Goal: Task Accomplishment & Management: Complete application form

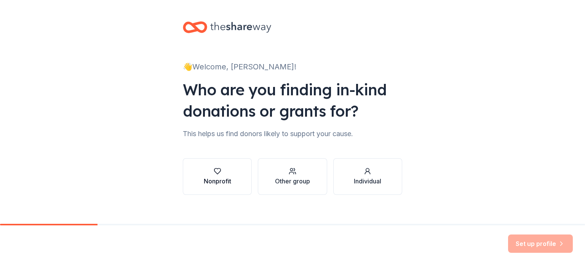
click at [220, 172] on icon "button" at bounding box center [218, 171] width 8 height 8
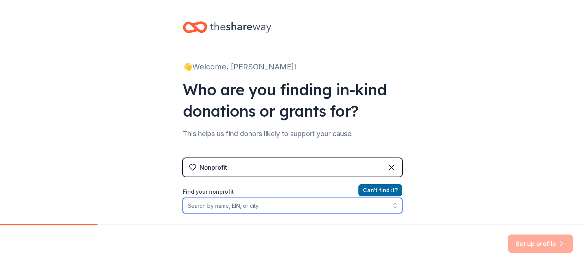
click at [194, 207] on input "Find your nonprofit" at bounding box center [292, 205] width 219 height 15
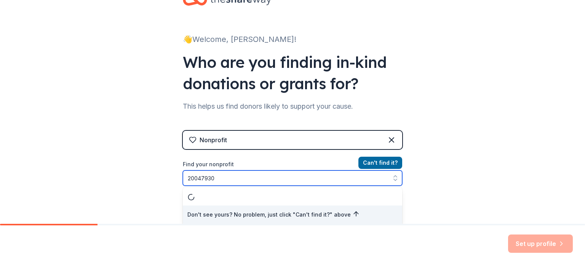
type input "200479302"
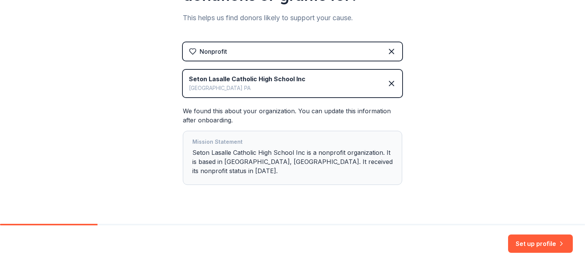
scroll to position [119, 0]
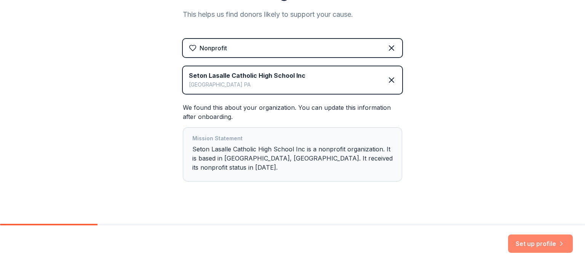
click at [539, 244] on button "Set up profile" at bounding box center [540, 243] width 65 height 18
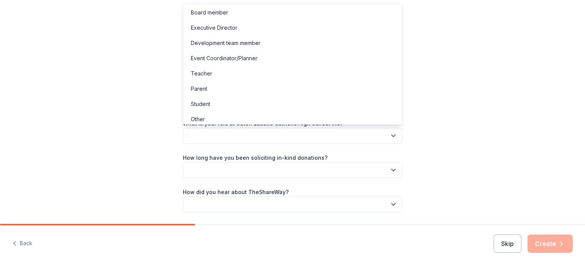
click at [393, 135] on icon "button" at bounding box center [394, 136] width 8 height 8
click at [260, 89] on div "Parent" at bounding box center [293, 88] width 216 height 15
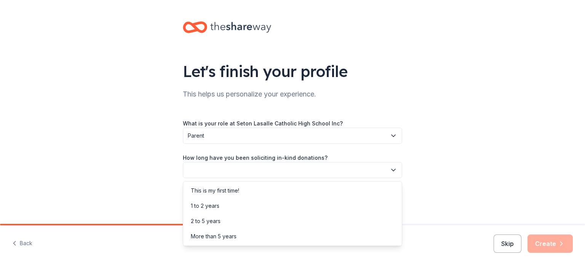
click at [393, 169] on icon "button" at bounding box center [394, 170] width 8 height 8
click at [237, 190] on div "This is my first time!" at bounding box center [215, 190] width 48 height 9
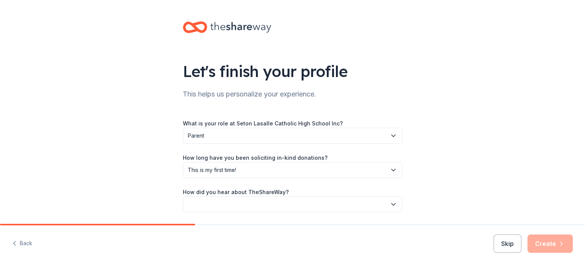
click at [267, 201] on button "button" at bounding box center [292, 204] width 219 height 16
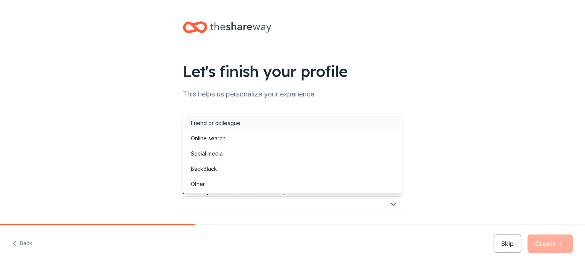
click at [259, 126] on div "Friend or colleague" at bounding box center [293, 122] width 216 height 15
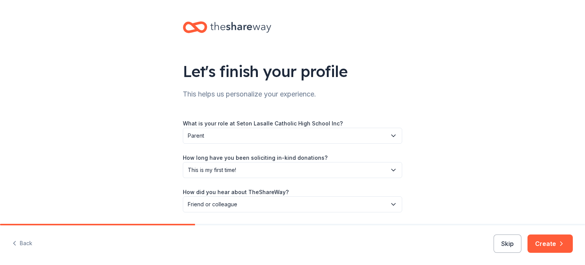
scroll to position [25, 0]
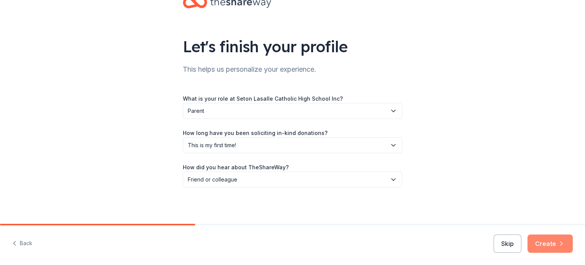
click at [544, 242] on button "Create" at bounding box center [550, 243] width 45 height 18
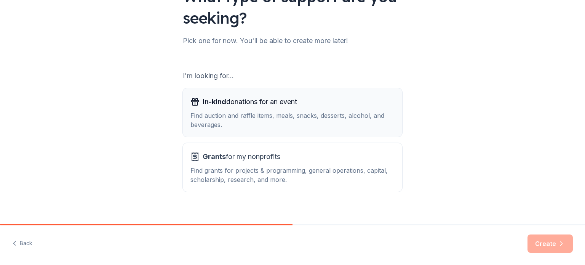
scroll to position [82, 0]
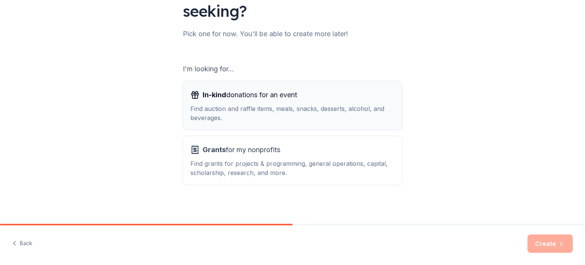
click at [264, 97] on span "In-kind donations for an event" at bounding box center [250, 95] width 94 height 12
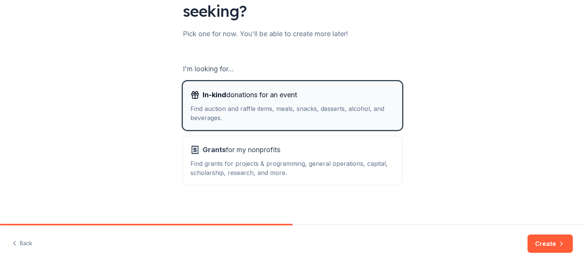
scroll to position [84, 0]
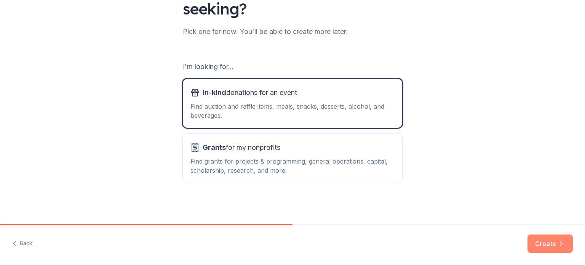
click at [545, 246] on button "Create" at bounding box center [550, 243] width 45 height 18
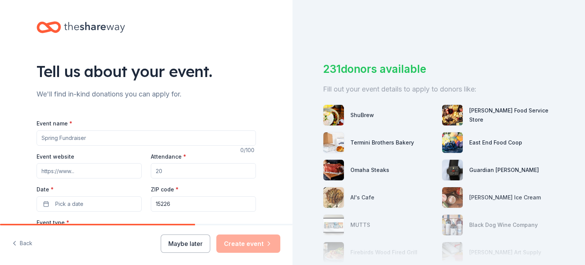
click at [90, 135] on input "Event name *" at bounding box center [146, 137] width 219 height 15
type input "Seton LaSalle Bowling Team Fundraiser"
click at [57, 171] on input "Event website" at bounding box center [89, 170] width 105 height 15
type input "S"
type input "www.slshs.org"
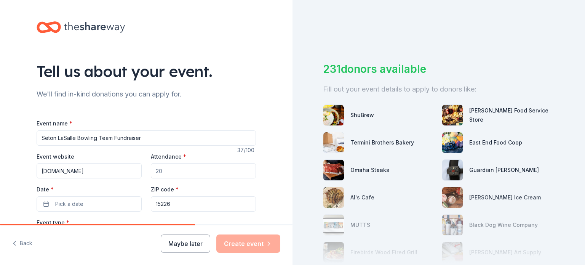
drag, startPoint x: 165, startPoint y: 171, endPoint x: 149, endPoint y: 171, distance: 16.4
click at [149, 171] on div "Event website www.slshs.org Attendance * Date * Pick a date ZIP code * 15226" at bounding box center [146, 182] width 219 height 60
type input "100"
click at [102, 202] on button "Pick a date" at bounding box center [89, 203] width 105 height 15
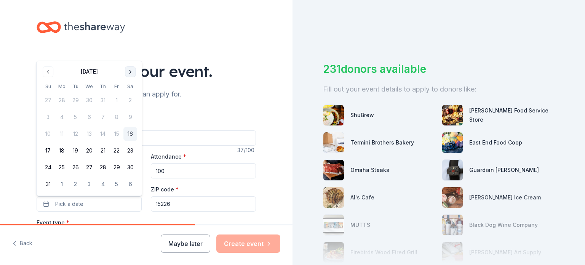
click at [130, 72] on button "Go to next month" at bounding box center [130, 71] width 11 height 11
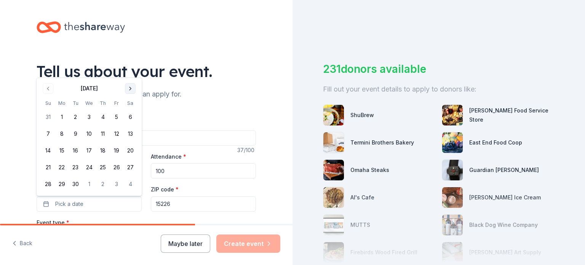
click at [129, 88] on button "Go to next month" at bounding box center [130, 88] width 11 height 11
click at [49, 133] on button "5" at bounding box center [48, 134] width 14 height 14
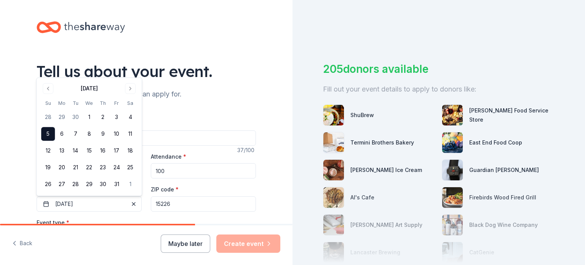
click at [14, 159] on div "Tell us about your event. We'll find in-kind donations you can apply for. Event…" at bounding box center [146, 253] width 293 height 507
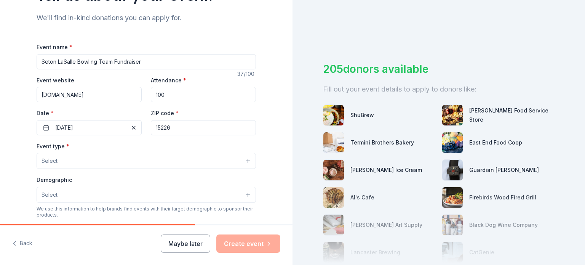
scroll to position [86, 0]
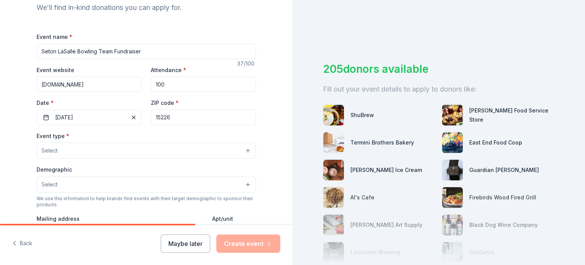
click at [48, 151] on span "Select" at bounding box center [50, 150] width 16 height 9
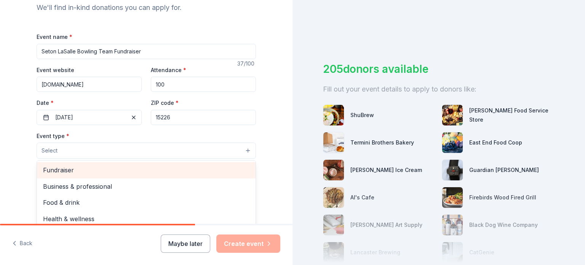
click at [59, 173] on span "Fundraiser" at bounding box center [146, 170] width 206 height 10
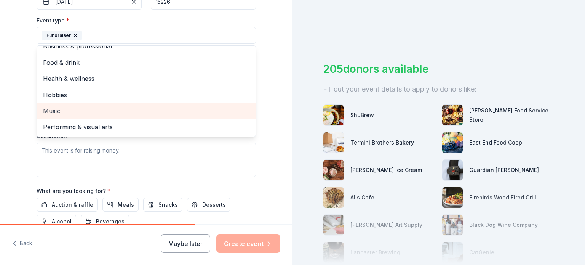
scroll to position [204, 0]
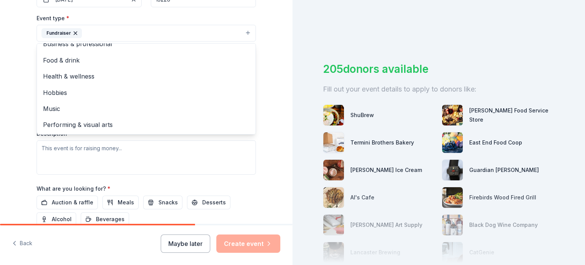
click at [16, 96] on div "Tell us about your event. We'll find in-kind donations you can apply for. Event…" at bounding box center [146, 50] width 293 height 508
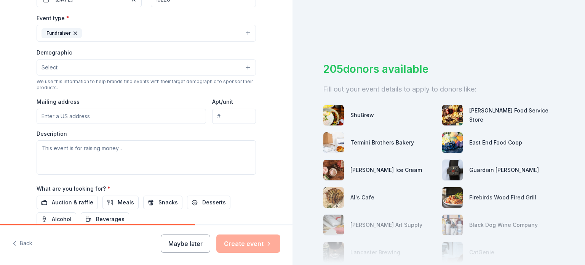
click at [51, 70] on span "Select" at bounding box center [50, 67] width 16 height 9
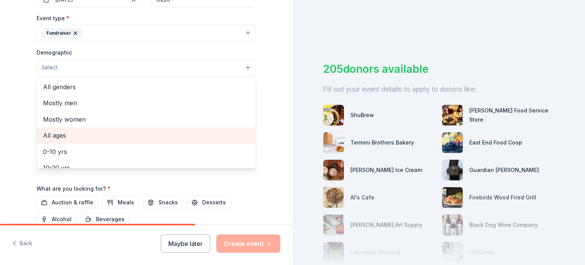
click at [61, 139] on span "All ages" at bounding box center [146, 135] width 206 height 10
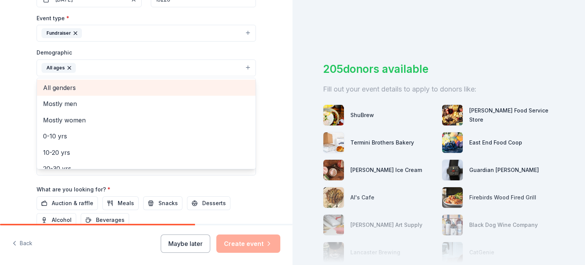
click at [58, 88] on span "All genders" at bounding box center [146, 88] width 206 height 10
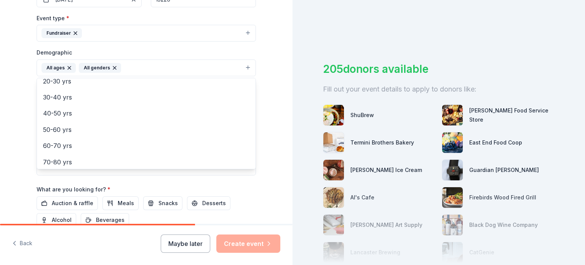
scroll to position [90, 0]
click at [17, 123] on div "Tell us about your event. We'll find in-kind donations you can apply for. Event…" at bounding box center [146, 50] width 293 height 508
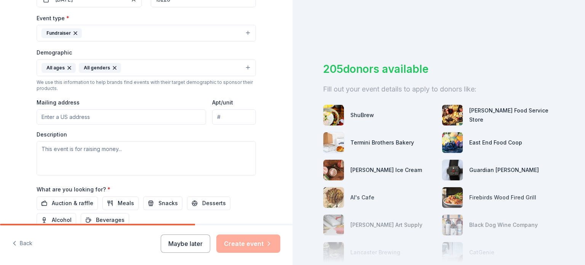
click at [52, 119] on input "Mailing address" at bounding box center [121, 116] width 169 height 15
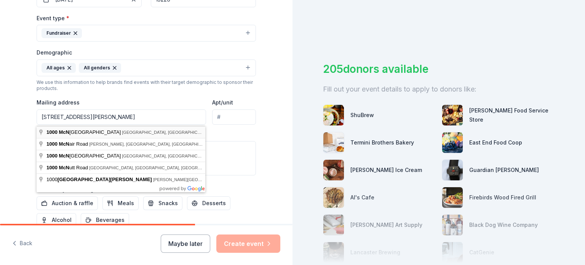
type input "1000 McNeilly Road, Pittsburgh, PA, 15226"
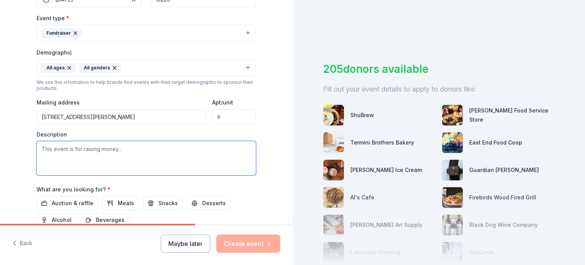
click at [47, 149] on textarea at bounding box center [146, 158] width 219 height 34
paste textarea "SETON LASALLE BOWLING TEAM FUNDRAISER SUNDAY, OCTOBER 5TH 1PM-4PM 3 hours of Bo…"
drag, startPoint x: 39, startPoint y: 161, endPoint x: 61, endPoint y: 174, distance: 25.1
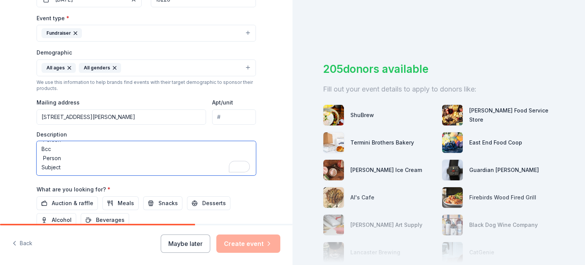
click at [61, 174] on textarea "SETON LASALLE BOWLING TEAM FUNDRAISER SUNDAY, OCTOBER 5TH 1PM-4PM 3 hours of Bo…" at bounding box center [146, 158] width 219 height 34
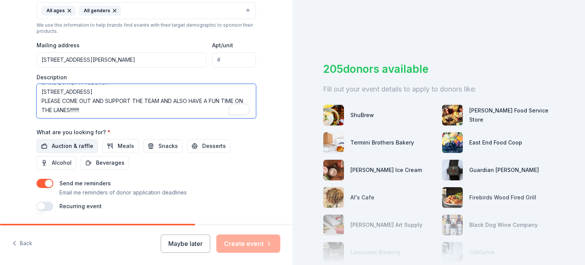
type textarea "SETON LASALLE BOWLING TEAM FUNDRAISER [DATE] 1PM-4PM 3 hours of Bowling with sh…"
click at [72, 148] on span "Auction & raffle" at bounding box center [73, 145] width 42 height 9
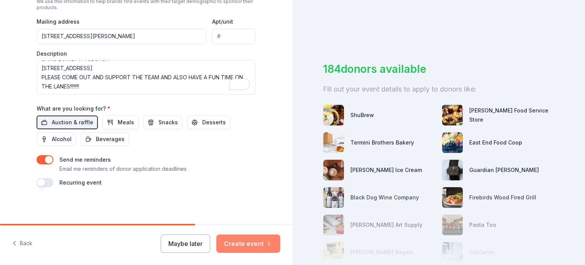
click at [253, 242] on button "Create event" at bounding box center [248, 243] width 64 height 18
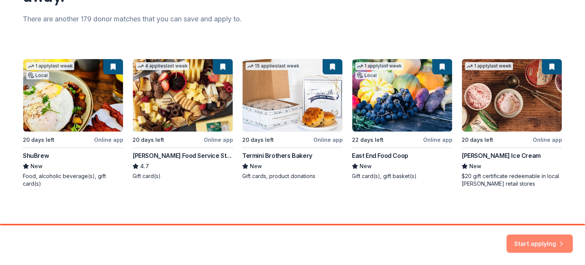
click at [543, 243] on button "Start applying" at bounding box center [540, 239] width 66 height 18
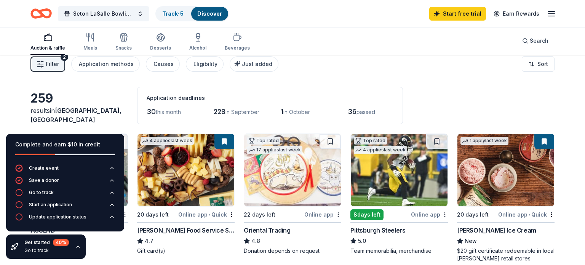
scroll to position [5, 0]
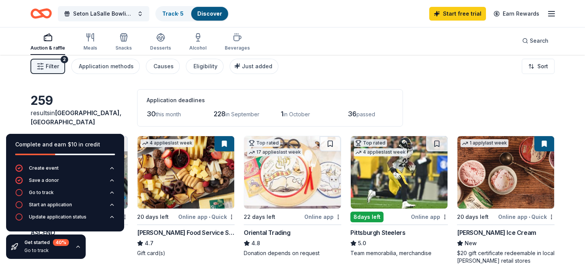
click at [219, 216] on div "Online app • Quick" at bounding box center [206, 217] width 56 height 10
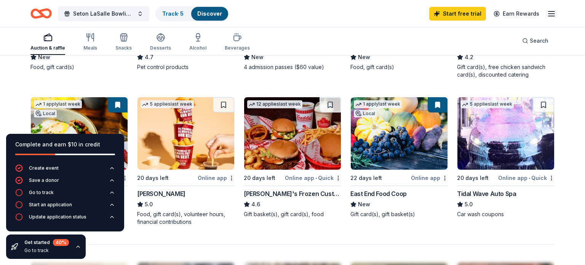
scroll to position [485, 0]
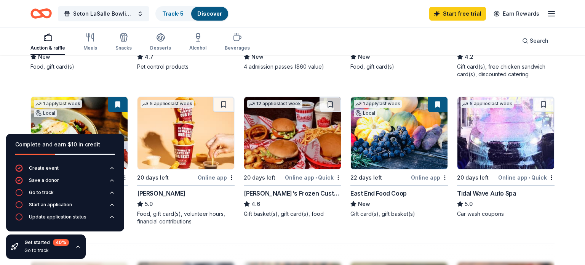
click at [183, 134] on img at bounding box center [186, 133] width 97 height 72
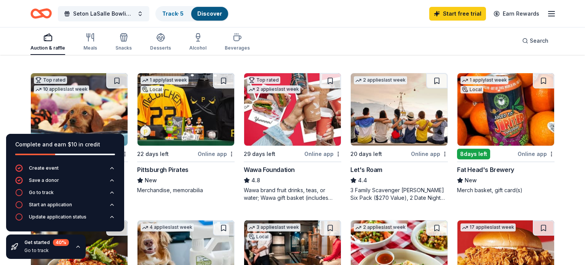
scroll to position [216, 0]
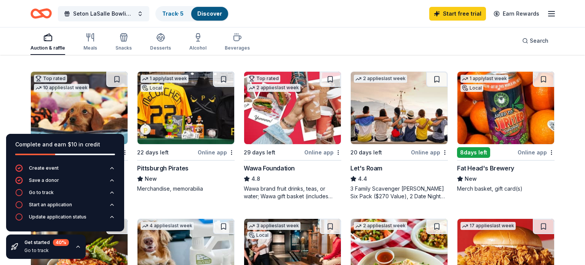
click at [490, 169] on div "Fat Head's Brewery" at bounding box center [485, 167] width 57 height 9
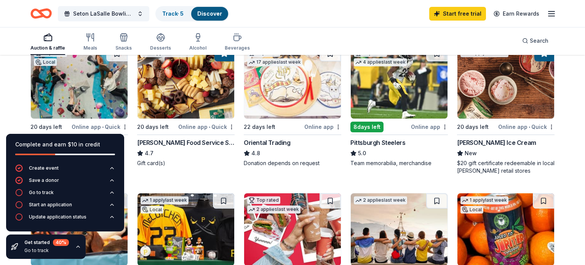
scroll to position [93, 0]
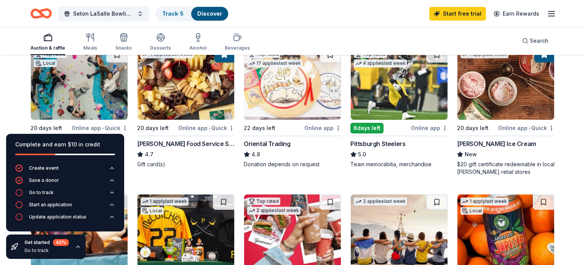
click at [276, 144] on div "Oriental Trading" at bounding box center [267, 143] width 47 height 9
click at [481, 141] on div "Graeter's Ice Cream" at bounding box center [496, 143] width 79 height 9
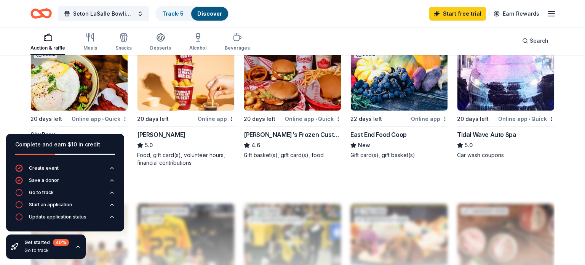
scroll to position [542, 0]
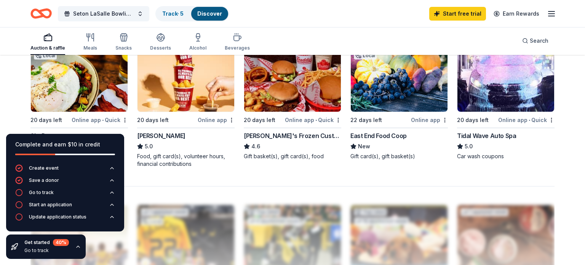
click at [491, 134] on div "Tidal Wave Auto Spa" at bounding box center [486, 135] width 59 height 9
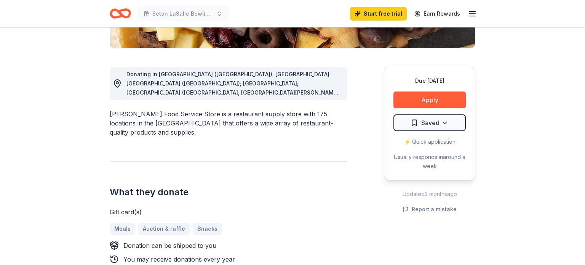
scroll to position [190, 0]
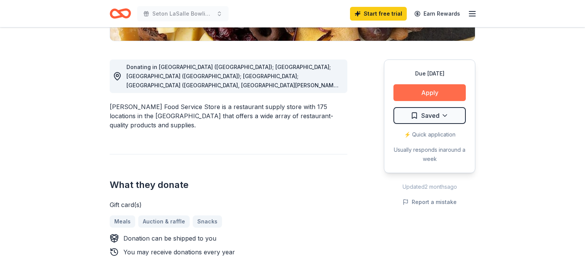
click at [430, 94] on button "Apply" at bounding box center [429, 92] width 72 height 17
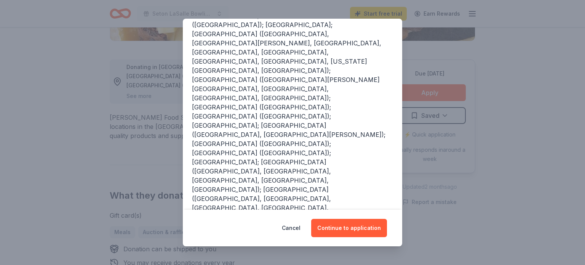
scroll to position [123, 0]
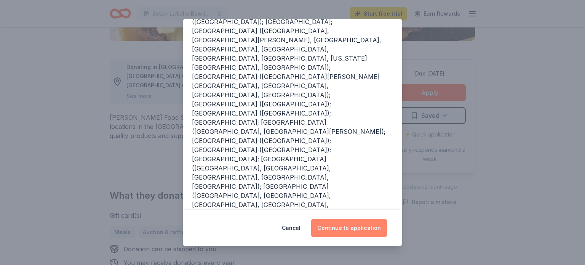
click at [358, 228] on button "Continue to application" at bounding box center [349, 228] width 76 height 18
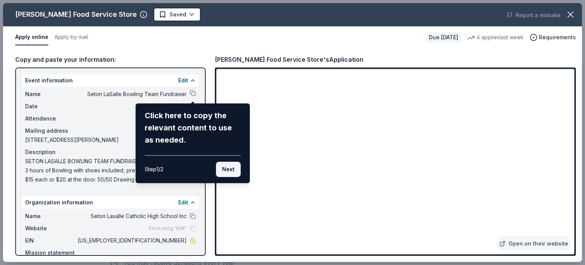
click at [227, 170] on button "Next" at bounding box center [228, 168] width 25 height 15
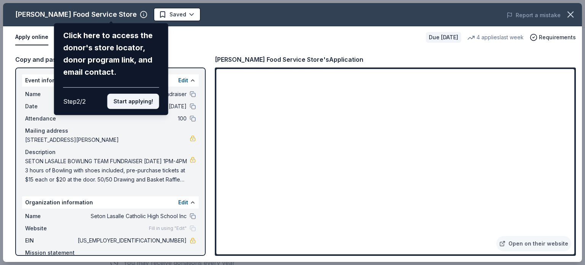
click at [136, 102] on button "Start applying!" at bounding box center [133, 101] width 52 height 15
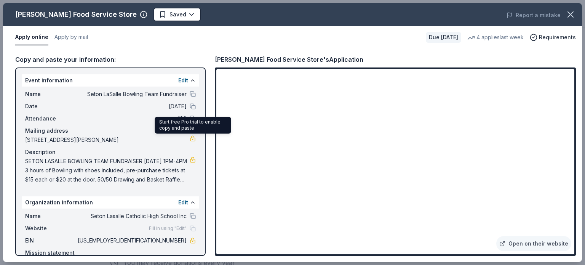
click at [181, 127] on div "Start free Pro trial to enable copy and paste Start free Pro trial to enable co…" at bounding box center [193, 125] width 76 height 17
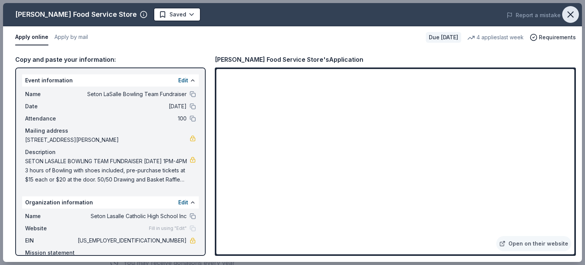
click at [568, 19] on icon "button" at bounding box center [570, 14] width 11 height 11
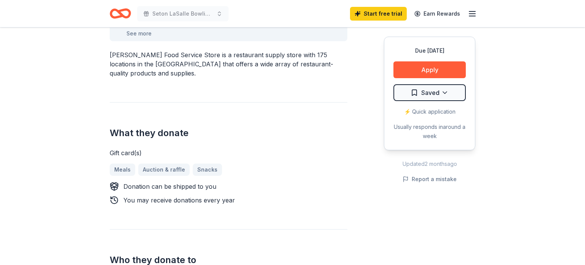
scroll to position [251, 0]
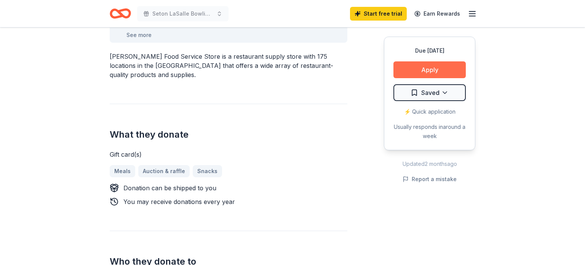
click at [441, 67] on button "Apply" at bounding box center [429, 69] width 72 height 17
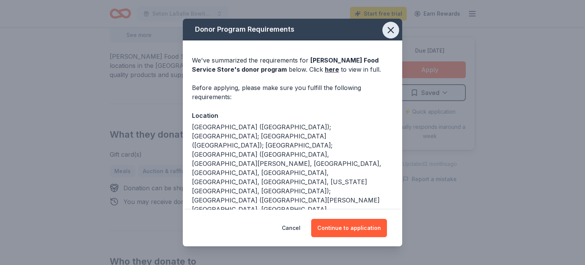
click at [390, 30] on icon "button" at bounding box center [390, 29] width 5 height 5
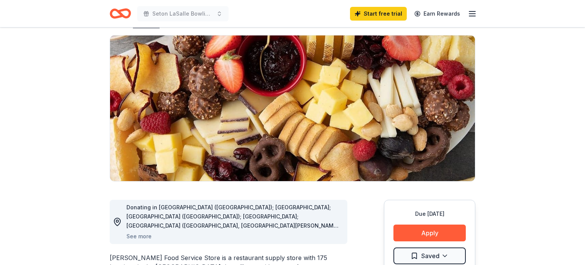
scroll to position [0, 0]
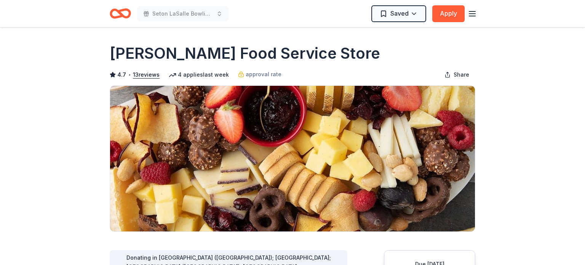
click at [472, 14] on icon "button" at bounding box center [472, 13] width 9 height 9
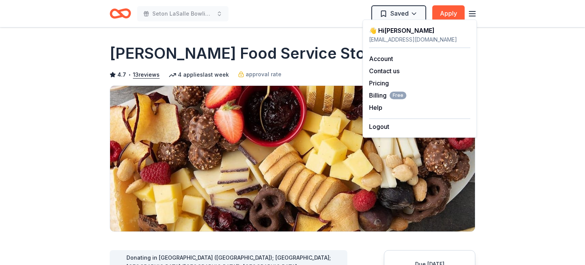
click at [472, 14] on icon "button" at bounding box center [472, 13] width 9 height 9
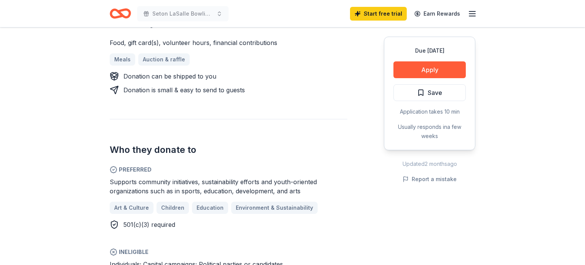
scroll to position [353, 0]
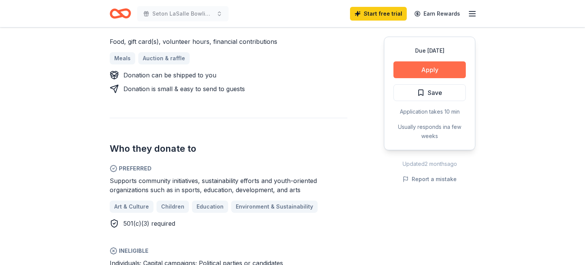
click at [440, 69] on button "Apply" at bounding box center [429, 69] width 72 height 17
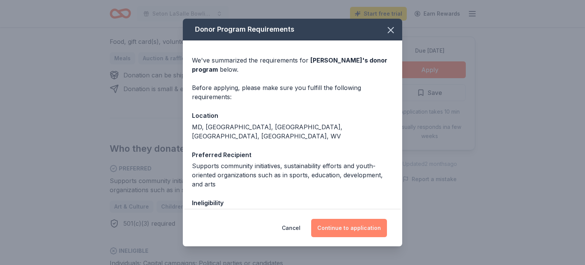
click at [356, 229] on button "Continue to application" at bounding box center [349, 228] width 76 height 18
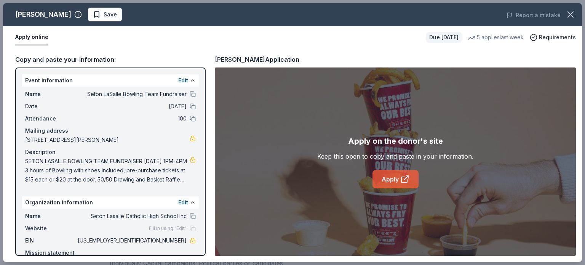
click at [393, 179] on link "Apply" at bounding box center [396, 179] width 46 height 18
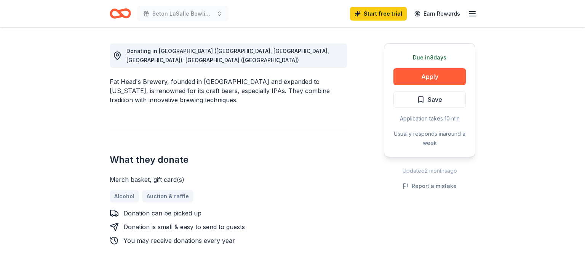
scroll to position [207, 0]
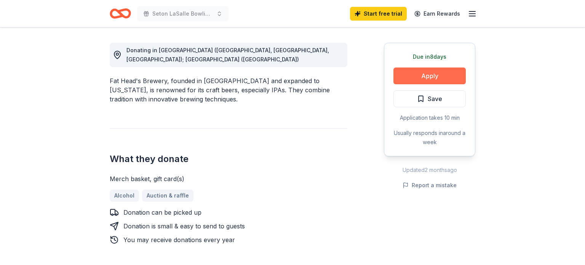
click at [428, 75] on button "Apply" at bounding box center [429, 75] width 72 height 17
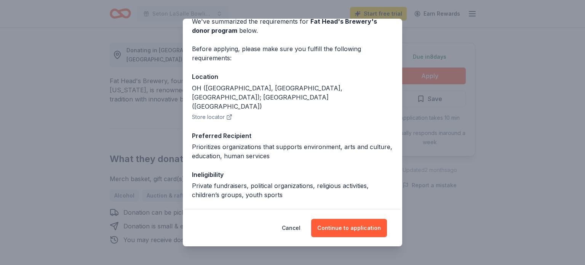
scroll to position [40, 0]
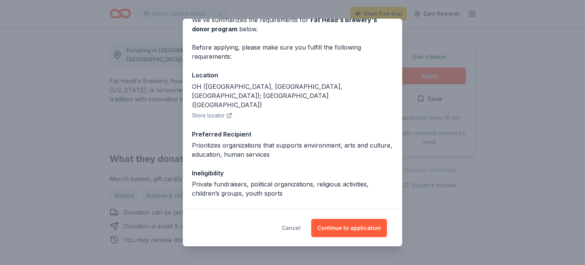
click at [299, 229] on button "Cancel" at bounding box center [291, 228] width 19 height 18
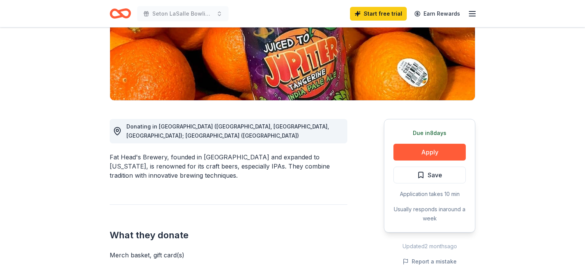
scroll to position [121, 0]
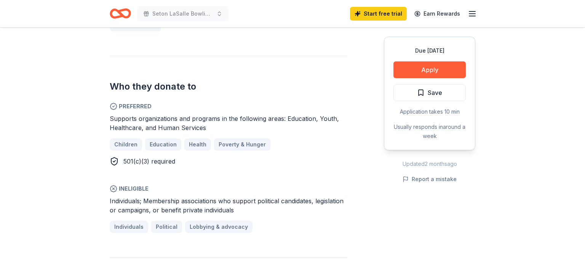
scroll to position [370, 0]
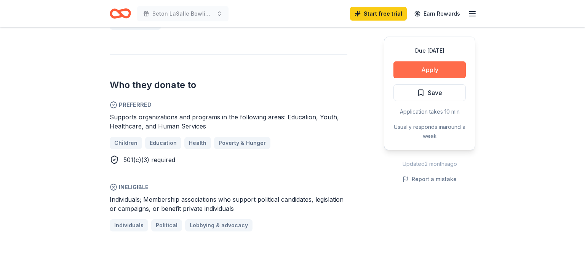
click at [408, 72] on button "Apply" at bounding box center [429, 69] width 72 height 17
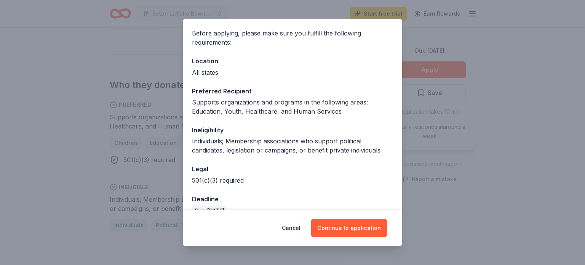
scroll to position [70, 0]
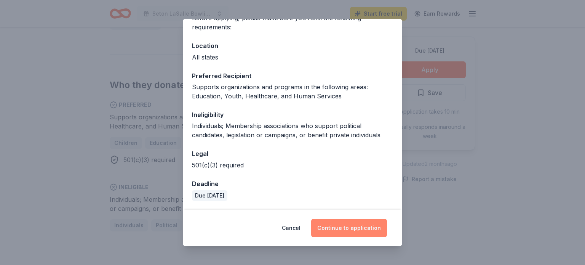
click at [352, 230] on button "Continue to application" at bounding box center [349, 228] width 76 height 18
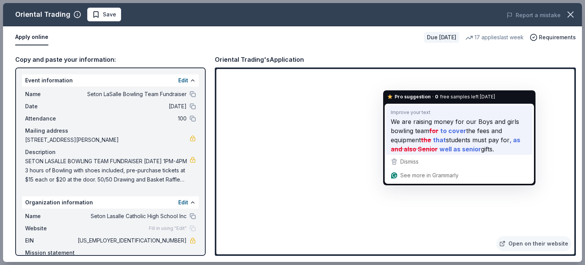
click at [425, 144] on strong "and also Senior" at bounding box center [414, 149] width 47 height 10
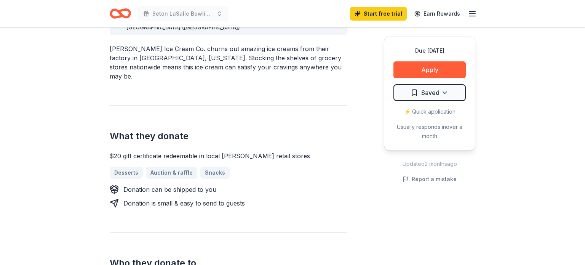
scroll to position [253, 0]
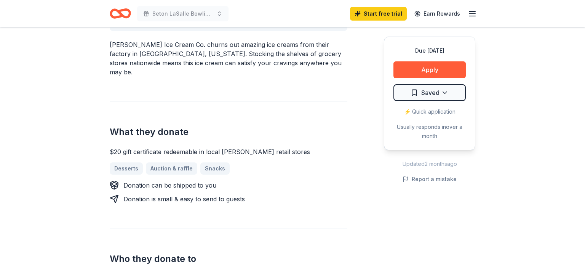
click at [322, 126] on h2 "What they donate" at bounding box center [229, 132] width 238 height 12
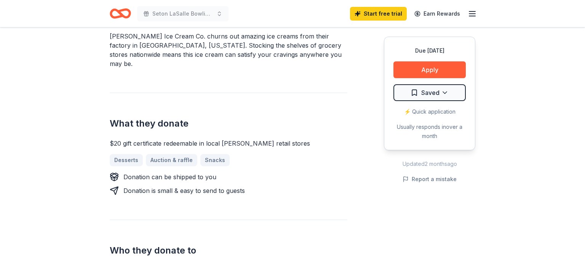
scroll to position [259, 0]
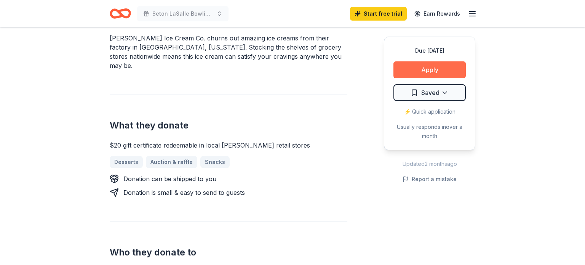
click at [423, 69] on button "Apply" at bounding box center [429, 69] width 72 height 17
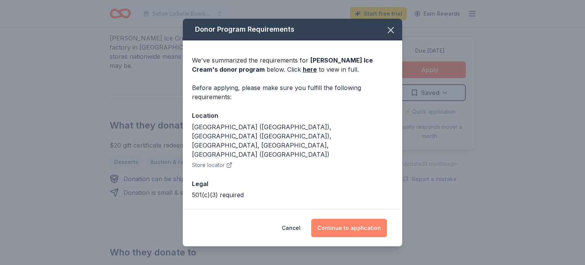
click at [353, 230] on button "Continue to application" at bounding box center [349, 228] width 76 height 18
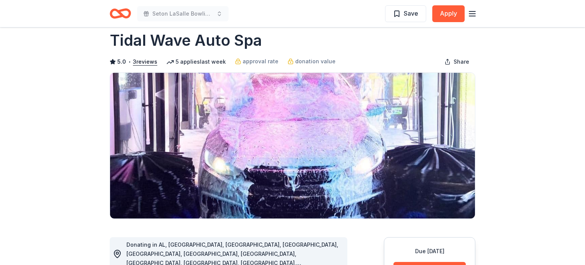
scroll to position [36, 0]
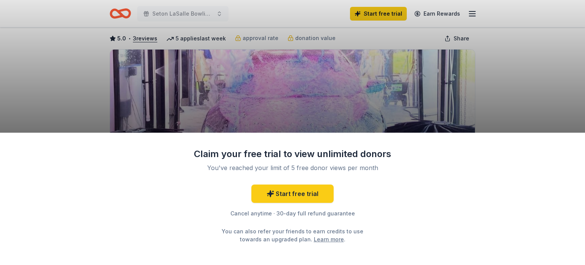
click at [286, 94] on div "Claim your free trial to view unlimited donors You've reached your limit of 5 f…" at bounding box center [292, 132] width 585 height 265
